Goal: Obtain resource: Download file/media

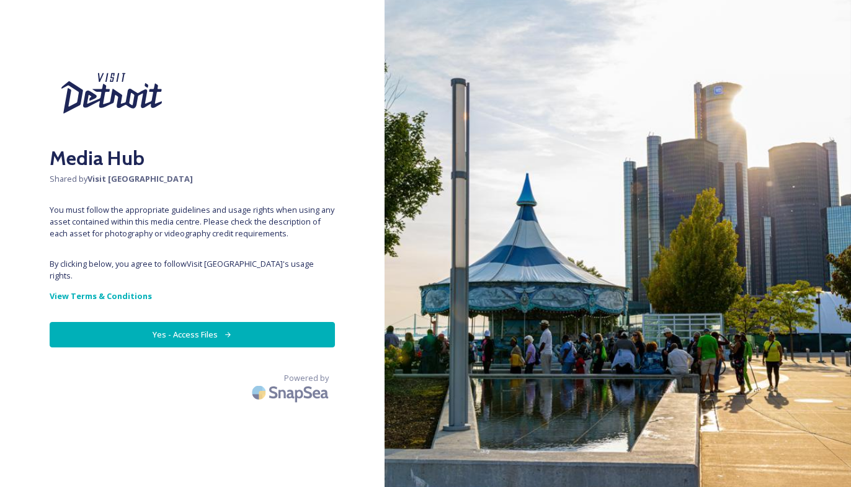
click at [274, 322] on button "Yes - Access Files" at bounding box center [192, 334] width 285 height 25
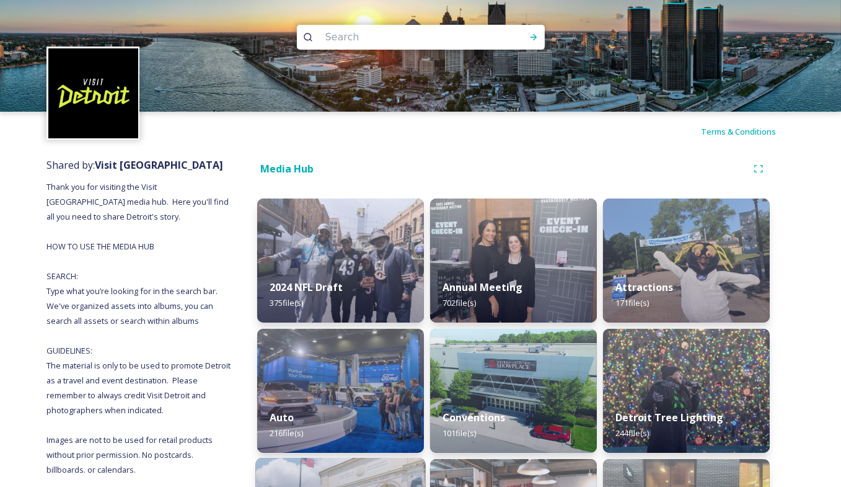
scroll to position [1, 0]
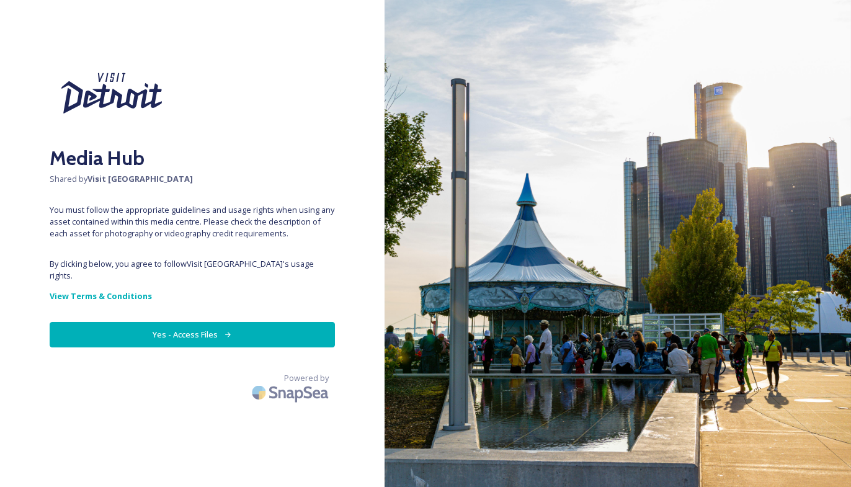
click at [238, 326] on button "Yes - Access Files" at bounding box center [192, 334] width 285 height 25
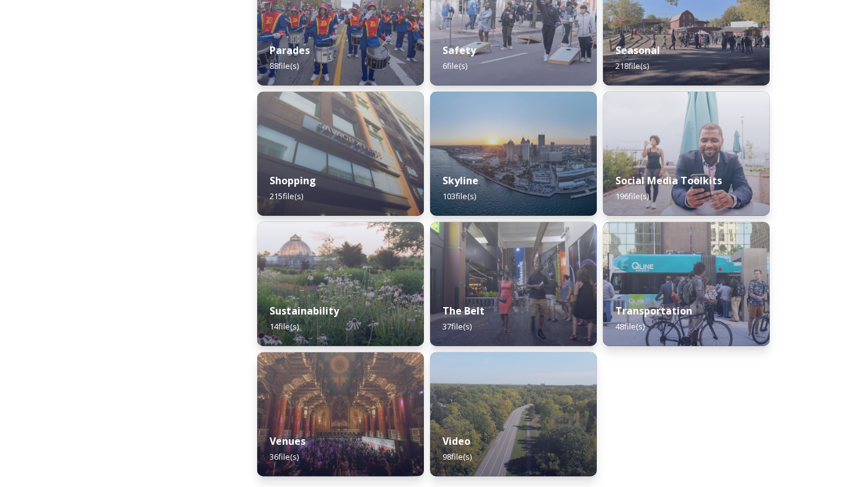
scroll to position [1150, 0]
